Goal: Task Accomplishment & Management: Manage account settings

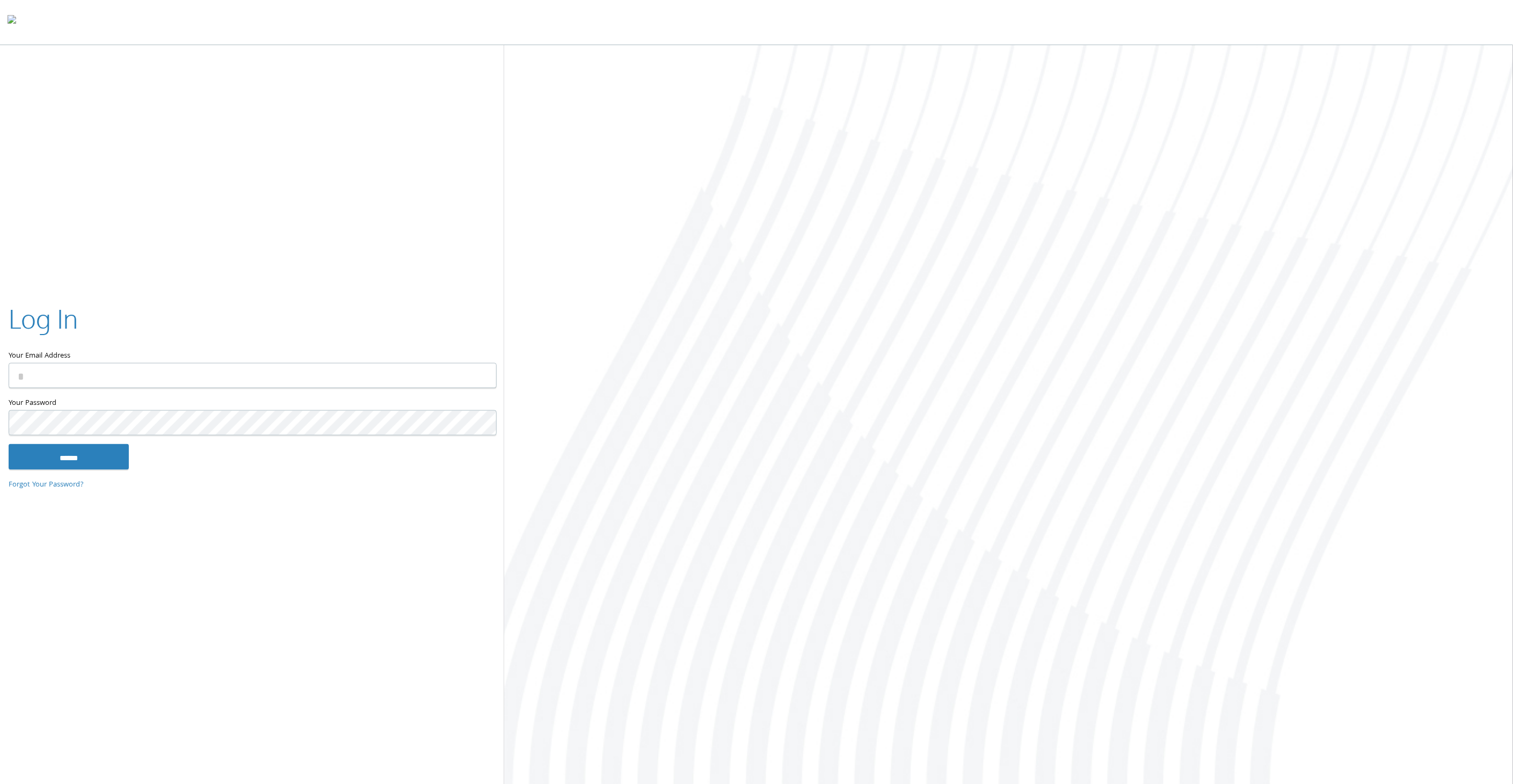
click at [66, 383] on input "Your Email Address" at bounding box center [253, 375] width 488 height 25
type input "**********"
click at [9, 443] on input "******" at bounding box center [69, 456] width 120 height 26
